Goal: Book appointment/travel/reservation

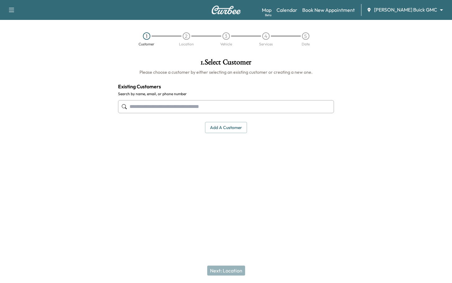
paste input "**********"
type input "**********"
click at [87, 70] on div at bounding box center [56, 123] width 113 height 141
click at [297, 11] on link "Calendar" at bounding box center [286, 9] width 21 height 7
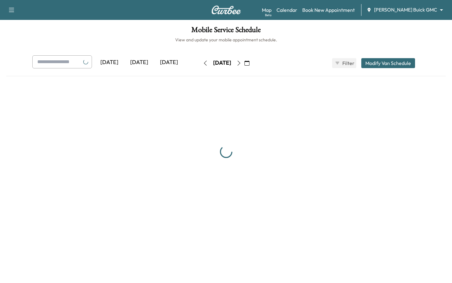
click at [249, 63] on icon "button" at bounding box center [246, 63] width 5 height 5
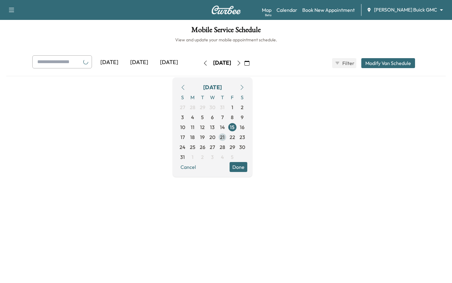
click at [224, 138] on span "21" at bounding box center [222, 136] width 5 height 7
click at [247, 166] on button "Done" at bounding box center [238, 167] width 18 height 10
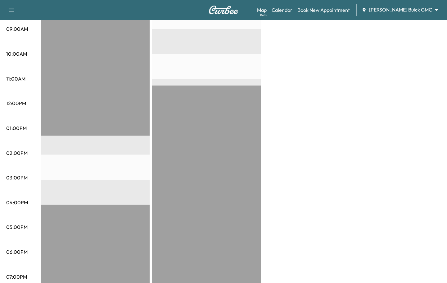
scroll to position [146, 0]
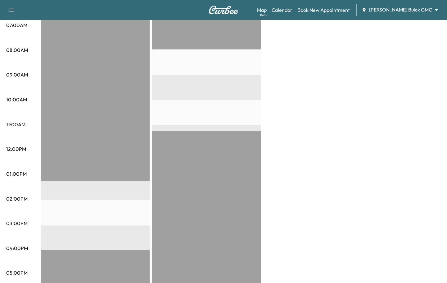
click at [373, 176] on div "Large Van * Scheduled hours have been modified for this day $ 0.00 Revenue EST …" at bounding box center [241, 168] width 400 height 466
click at [399, 161] on div "Large Van * Scheduled hours have been modified for this day $ 0.00 Revenue EST …" at bounding box center [241, 168] width 400 height 466
click at [337, 187] on div "Large Van * Scheduled hours have been modified for this day $ 0.00 Revenue EST …" at bounding box center [241, 168] width 400 height 466
click at [372, 108] on div "Large Van * Scheduled hours have been modified for this day $ 0.00 Revenue EST …" at bounding box center [241, 168] width 400 height 466
click at [334, 137] on div "Large Van * Scheduled hours have been modified for this day $ 0.00 Revenue EST …" at bounding box center [241, 168] width 400 height 466
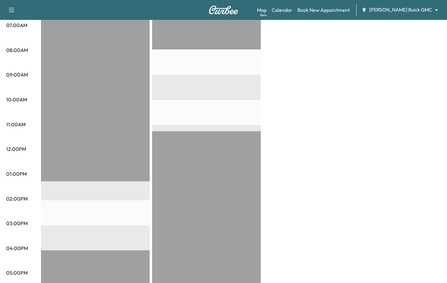
click at [369, 152] on div "Large Van * Scheduled hours have been modified for this day $ 0.00 Revenue EST …" at bounding box center [241, 168] width 400 height 466
click at [394, 192] on div "Large Van * Scheduled hours have been modified for this day $ 0.00 Revenue EST …" at bounding box center [241, 168] width 400 height 466
